Goal: Use online tool/utility: Utilize a website feature to perform a specific function

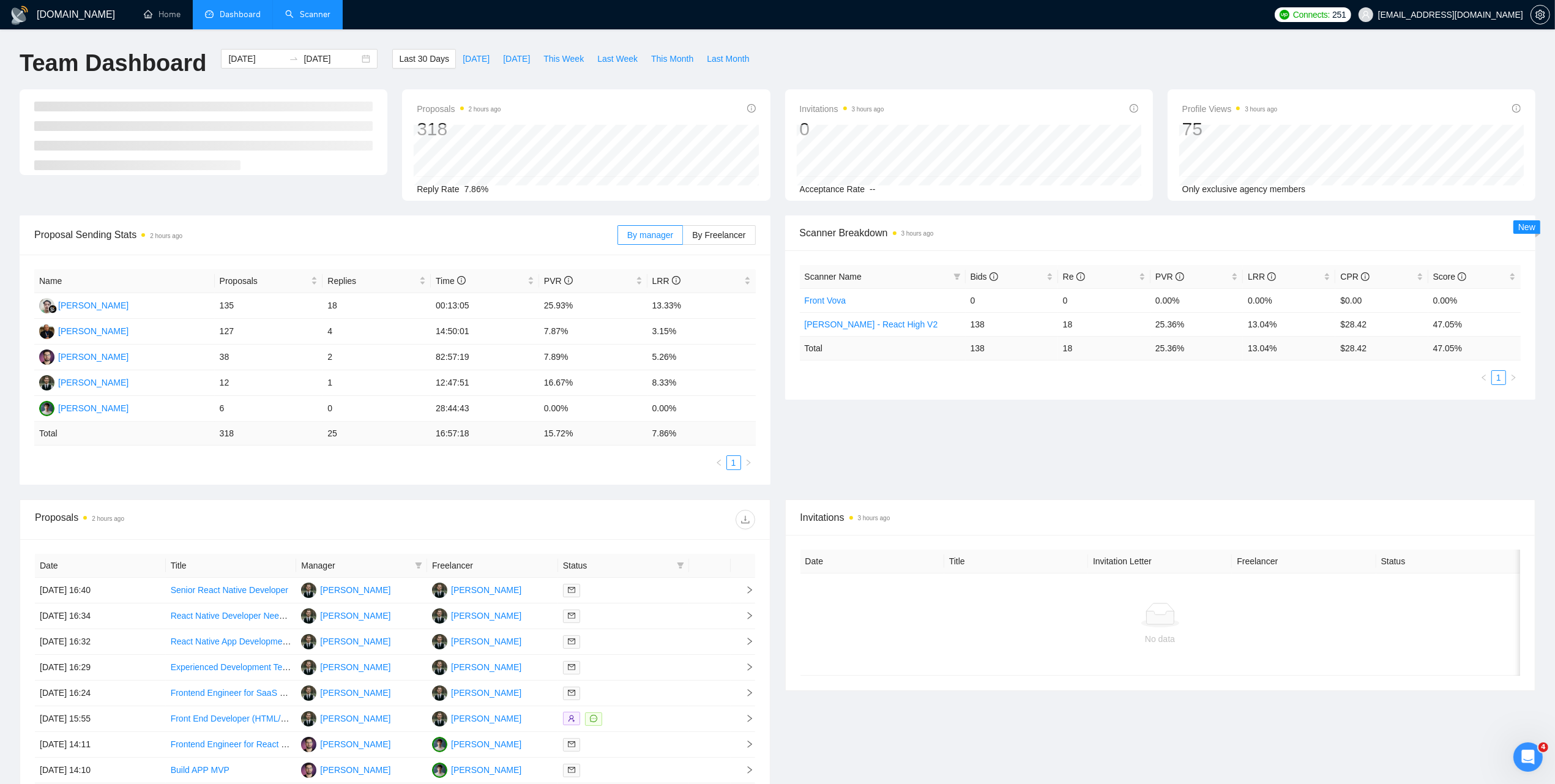
click at [315, 18] on link "Scanner" at bounding box center [307, 14] width 45 height 10
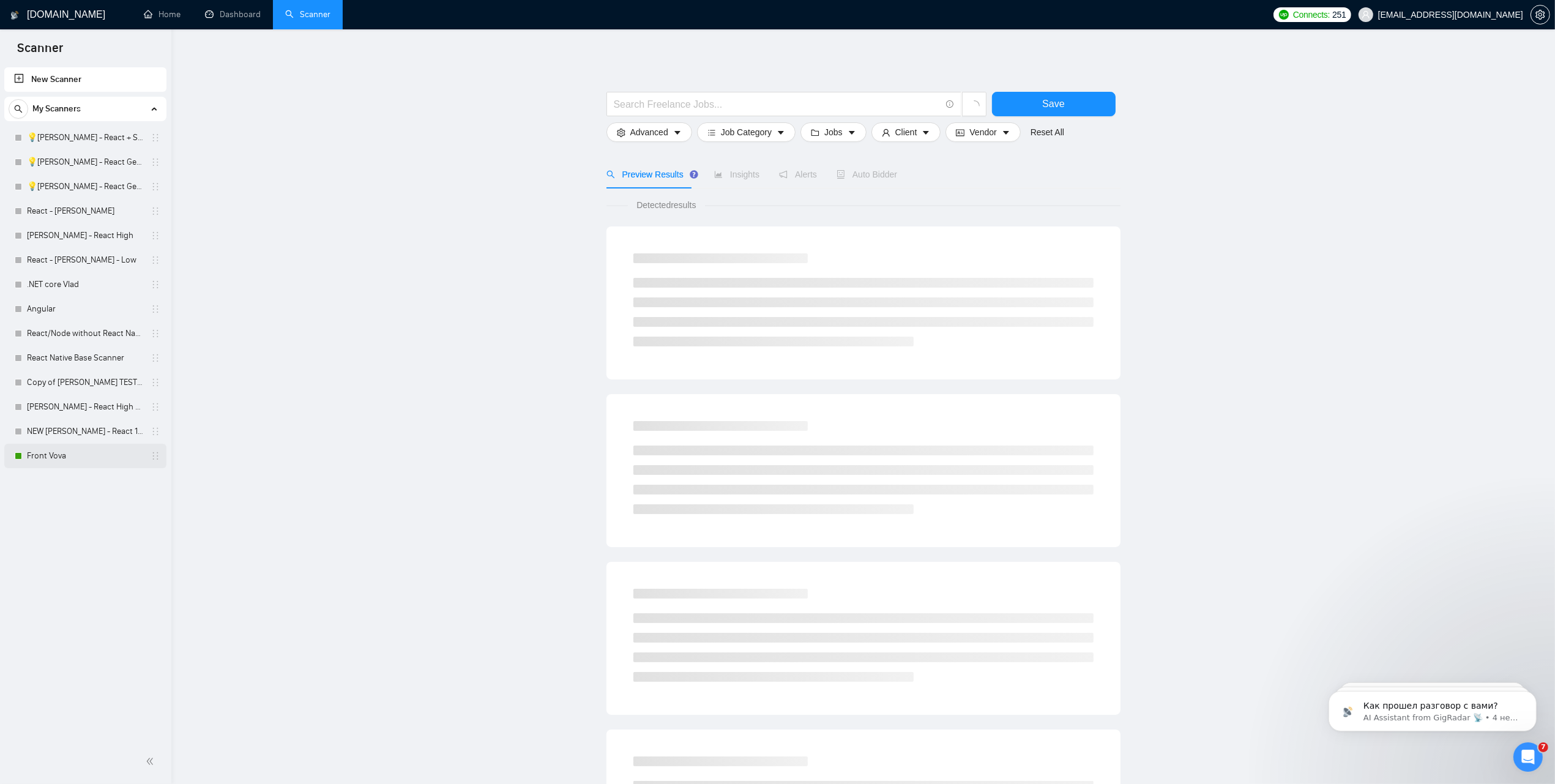
click at [37, 453] on link "Front Vova" at bounding box center [85, 456] width 116 height 25
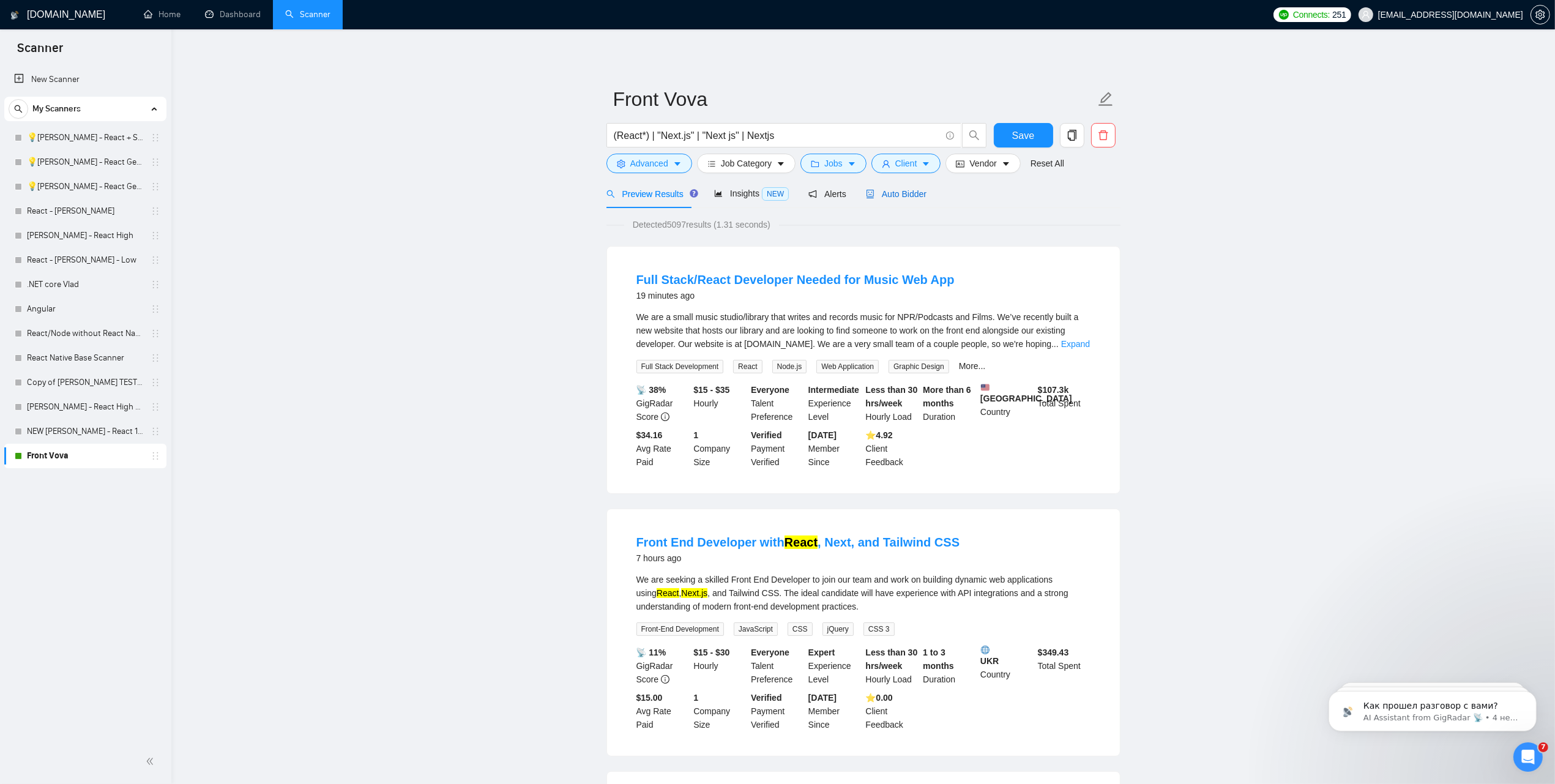
click at [902, 187] on div "Auto Bidder" at bounding box center [897, 193] width 61 height 14
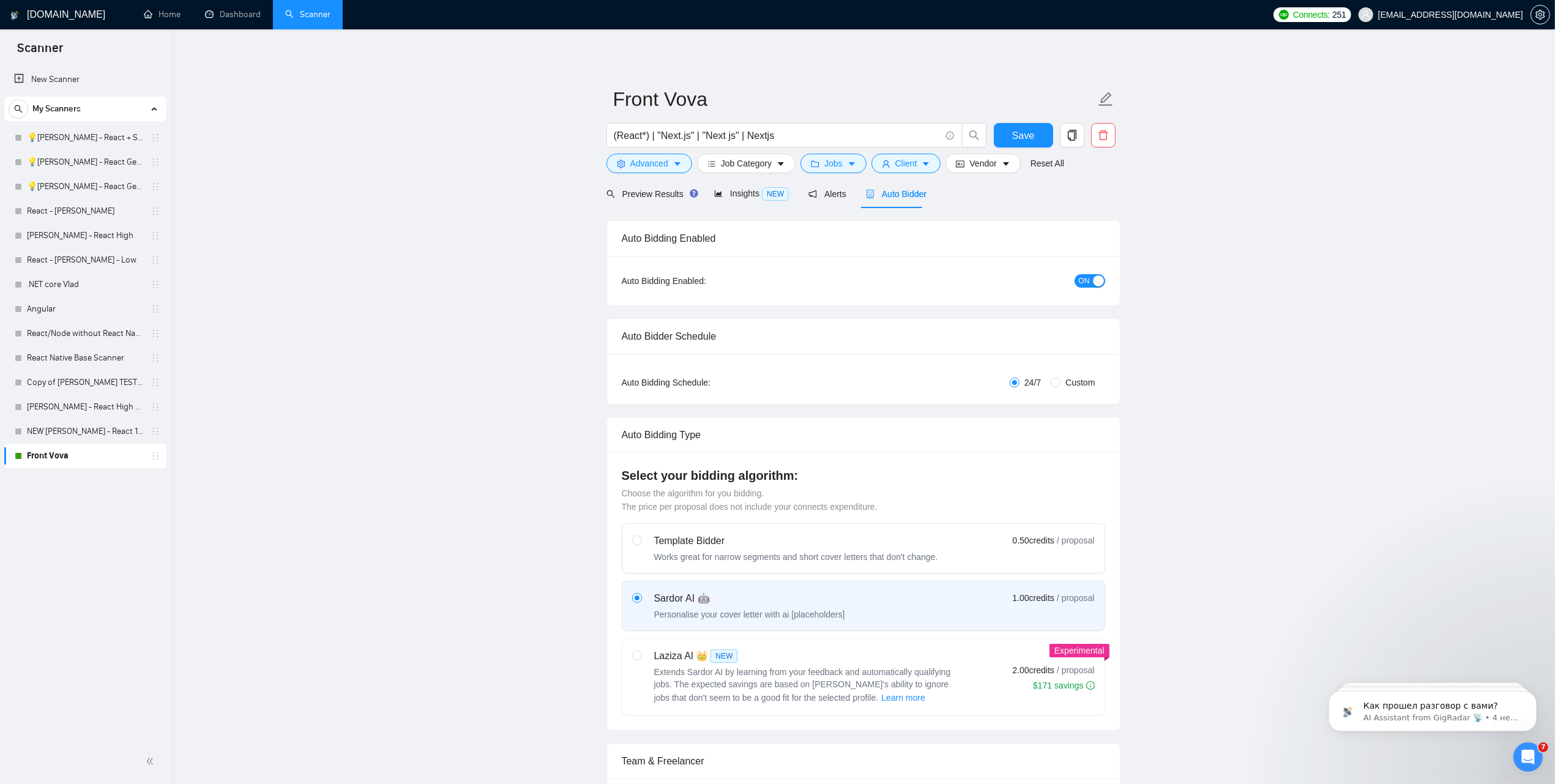
radio input "false"
radio input "true"
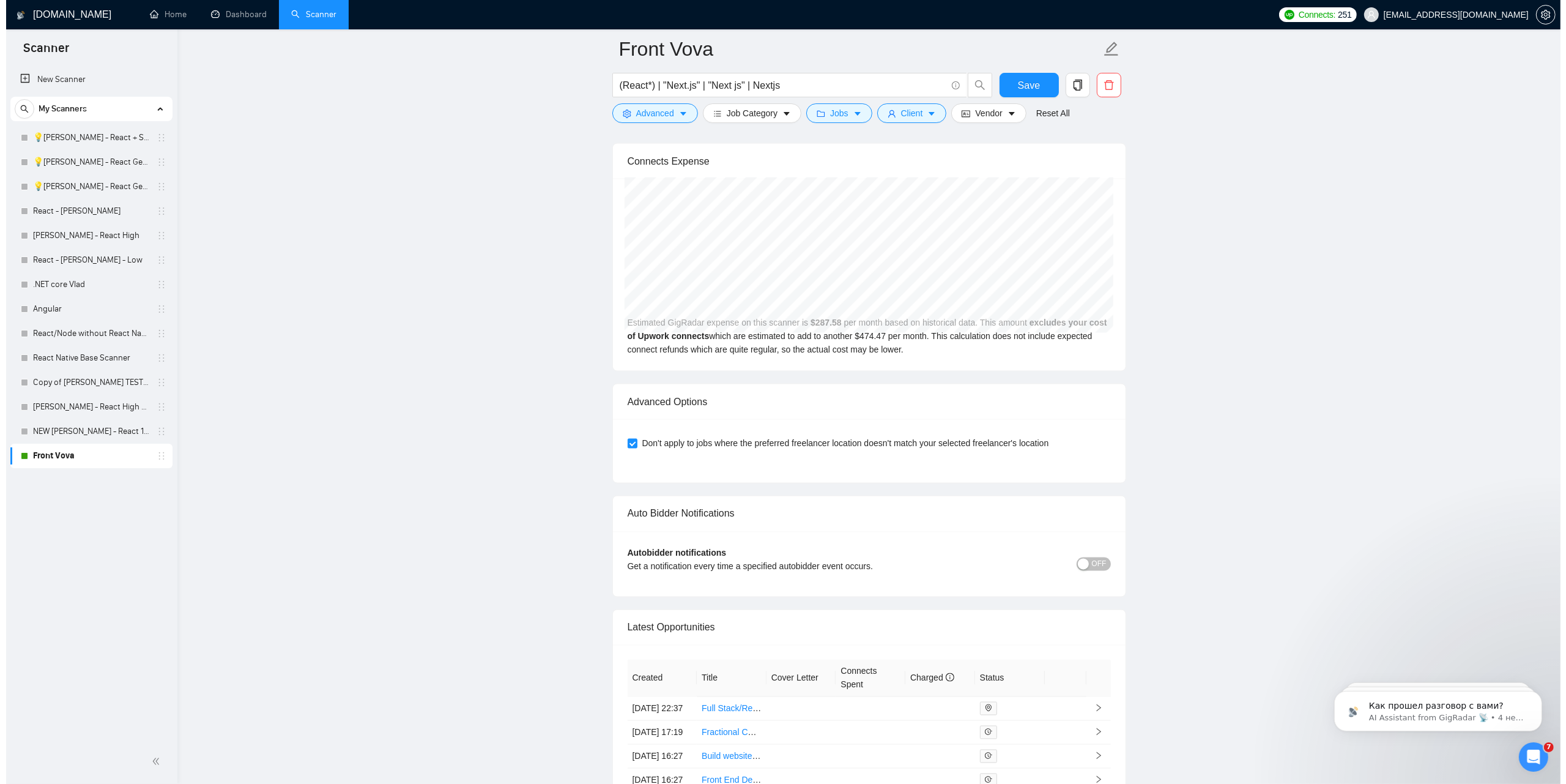
scroll to position [2982, 0]
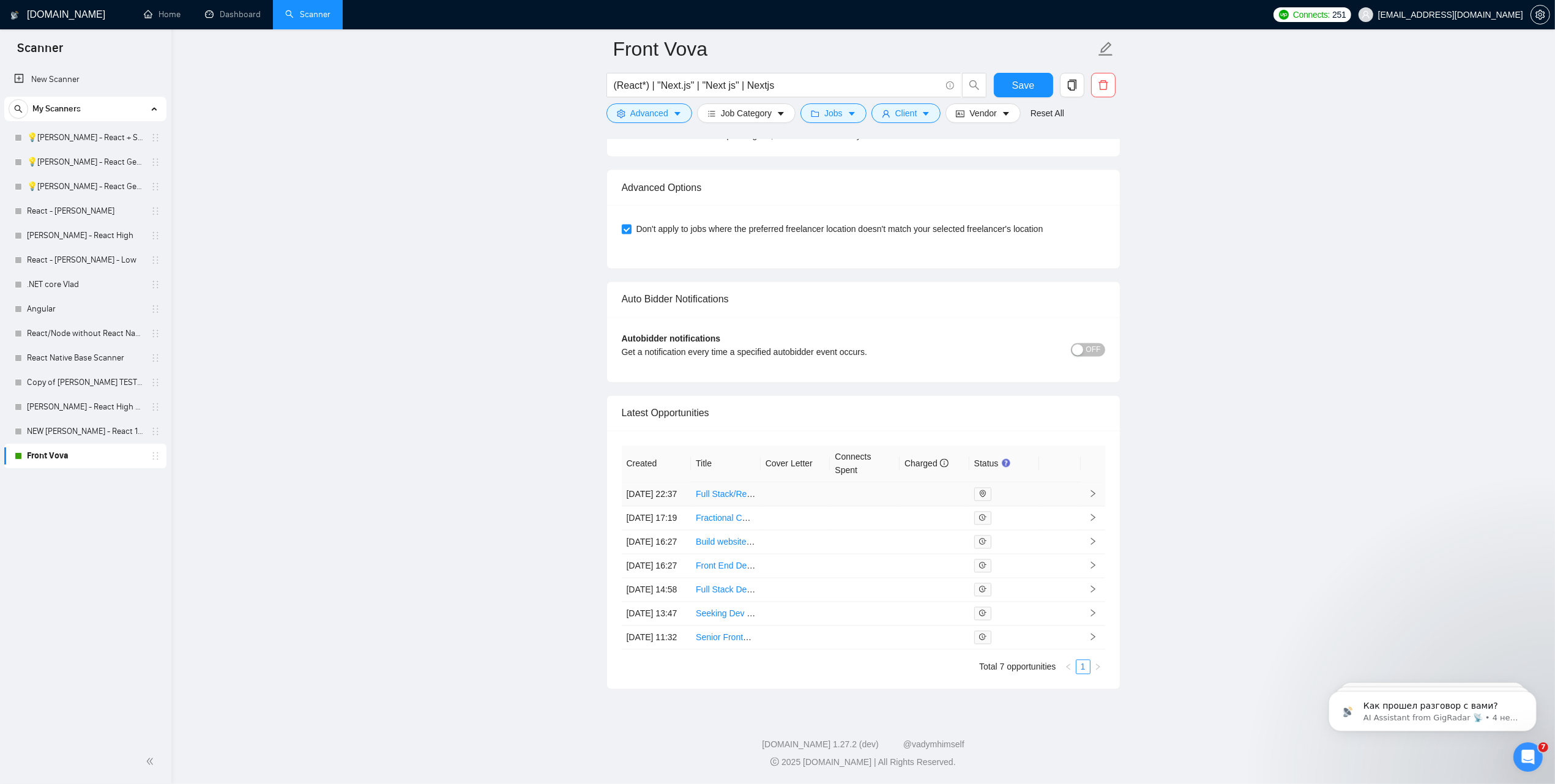
click at [984, 490] on icon "environment" at bounding box center [983, 493] width 7 height 7
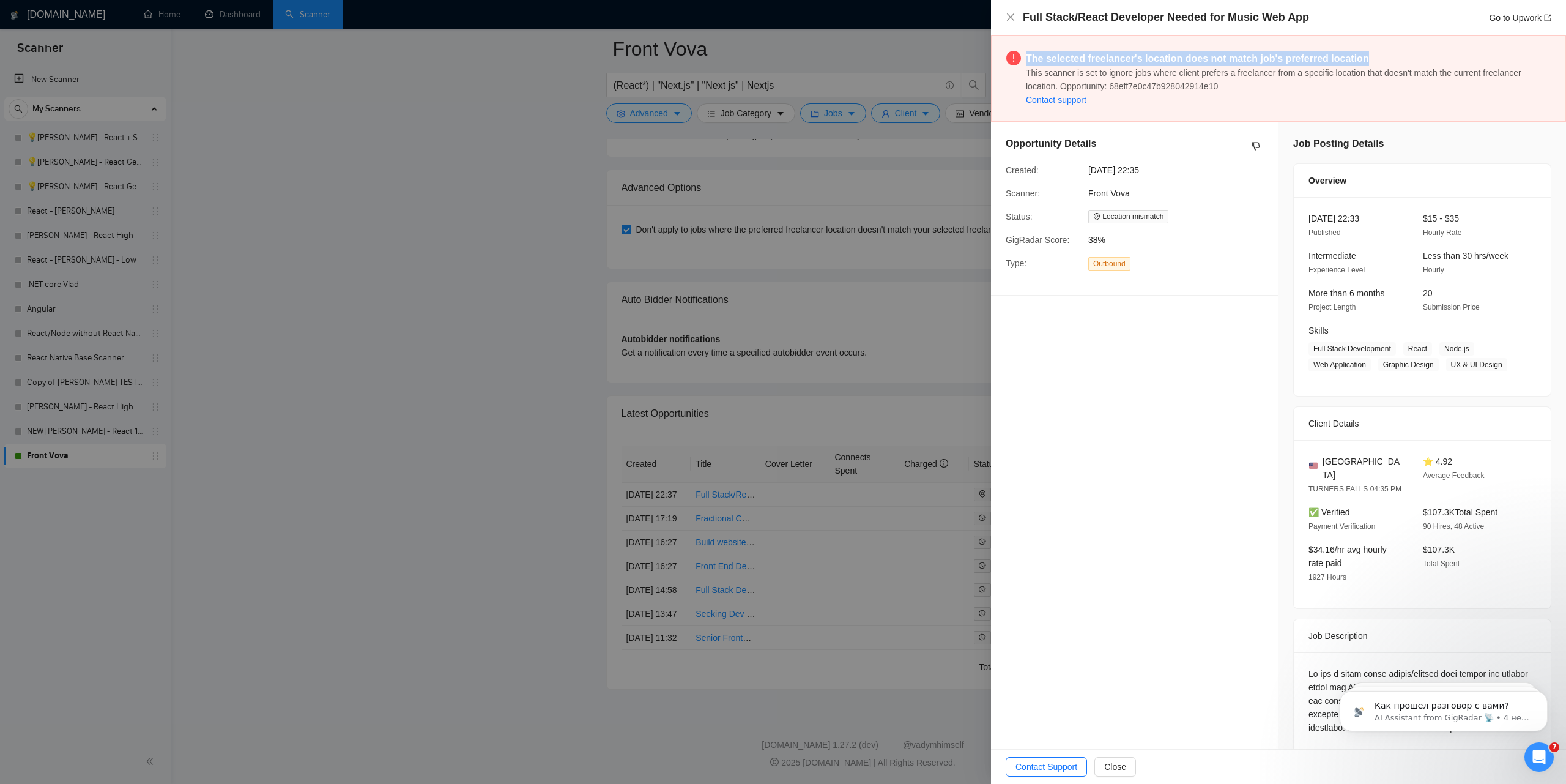
drag, startPoint x: 1026, startPoint y: 58, endPoint x: 1351, endPoint y: 57, distance: 325.0
click at [1351, 57] on div "The selected freelancer's location does not match job's preferred location This…" at bounding box center [1288, 78] width 525 height 56
click at [709, 291] on div at bounding box center [783, 392] width 1566 height 784
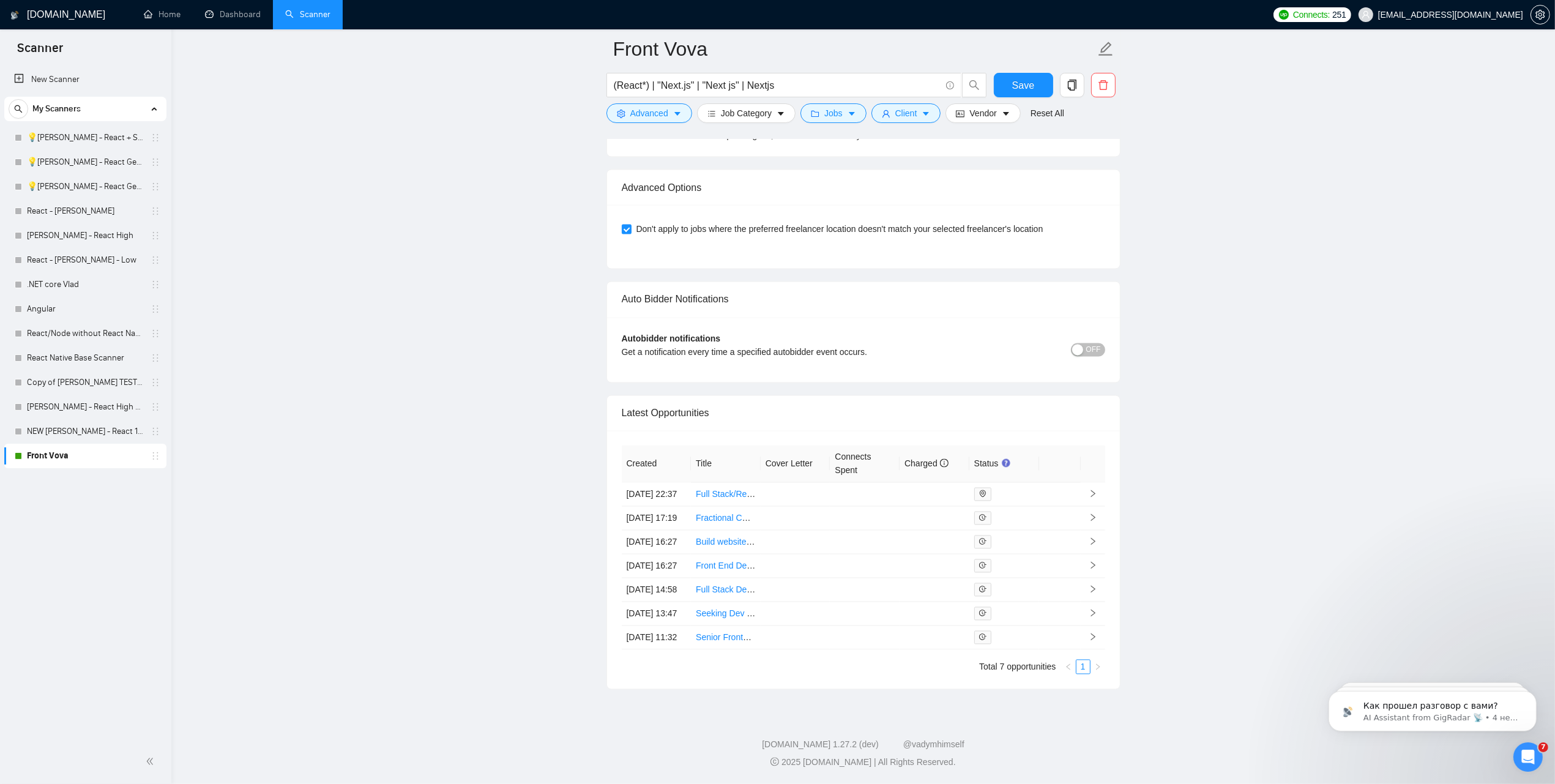
click at [642, 689] on div "Created Title Cover Letter Connects Spent Charged Status [DATE] 22:37 Full Stac…" at bounding box center [864, 559] width 513 height 258
